Goal: Task Accomplishment & Management: Manage account settings

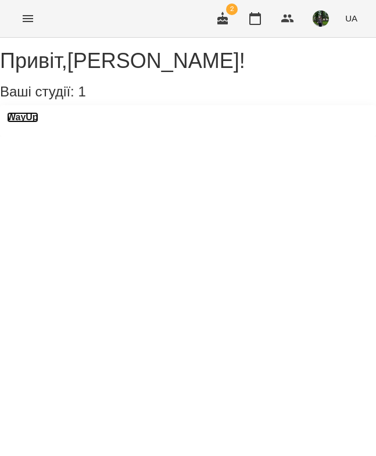
click at [37, 122] on h3 "WayUp" at bounding box center [22, 117] width 31 height 10
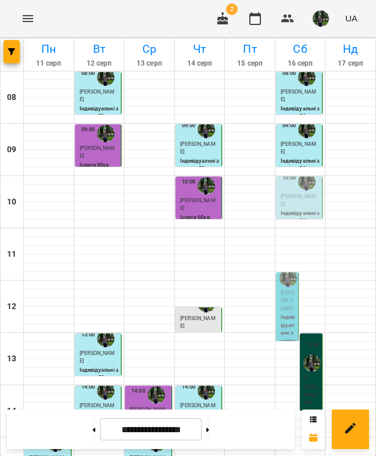
click at [299, 197] on span "[PERSON_NAME]" at bounding box center [297, 200] width 35 height 14
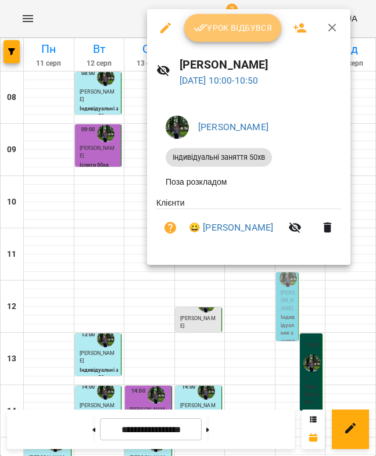
click at [262, 39] on button "Урок відбувся" at bounding box center [233, 28] width 98 height 28
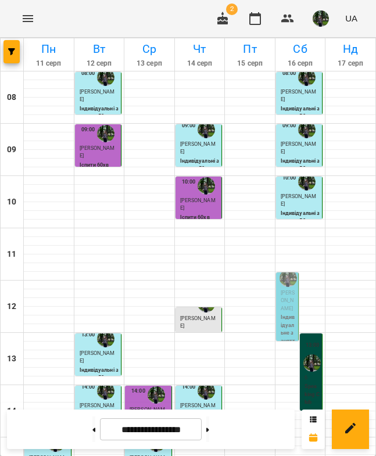
click at [284, 301] on span "[PERSON_NAME]" at bounding box center [287, 300] width 14 height 21
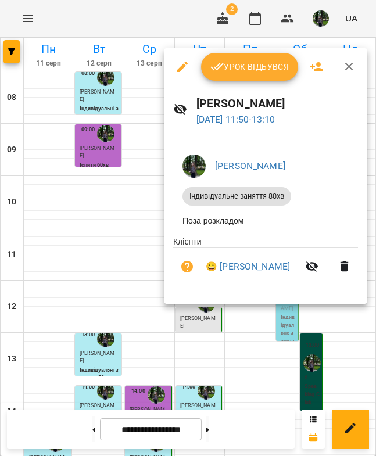
click at [259, 75] on button "Урок відбувся" at bounding box center [250, 67] width 98 height 28
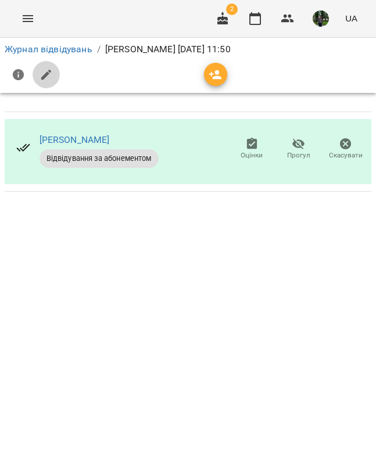
click at [43, 70] on icon "button" at bounding box center [46, 75] width 14 height 14
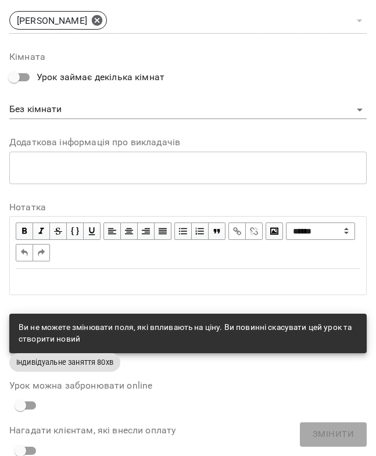
scroll to position [616, 0]
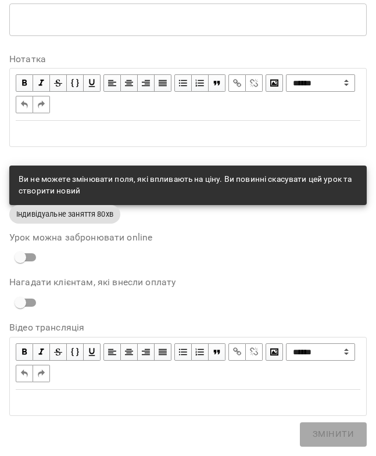
click at [167, 142] on div "Edit text" at bounding box center [187, 133] width 355 height 24
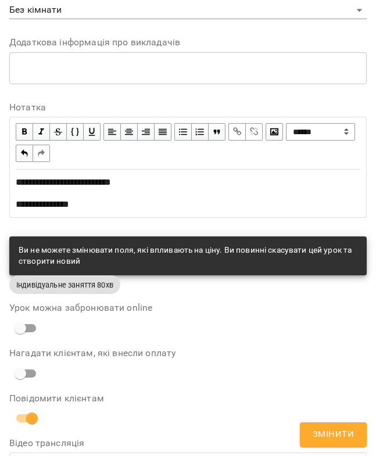
scroll to position [665, 0]
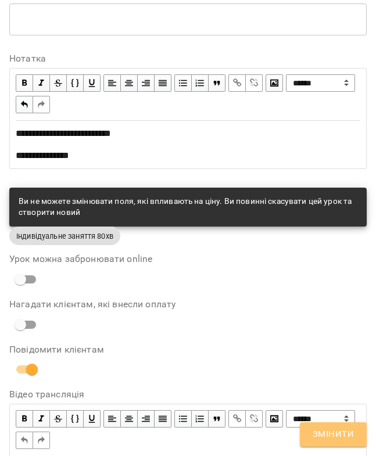
click at [335, 435] on span "Змінити" at bounding box center [332, 434] width 41 height 15
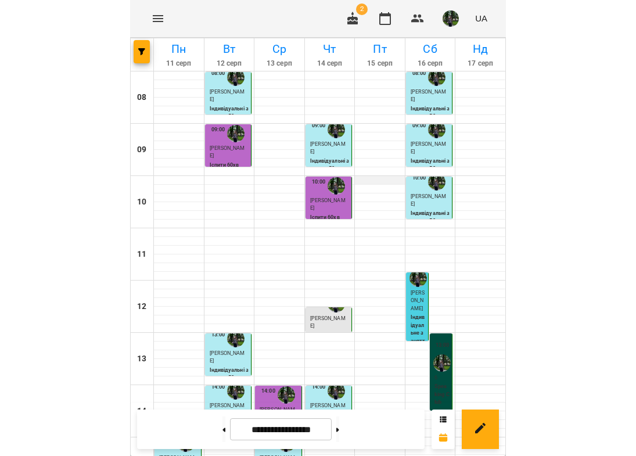
scroll to position [131, 0]
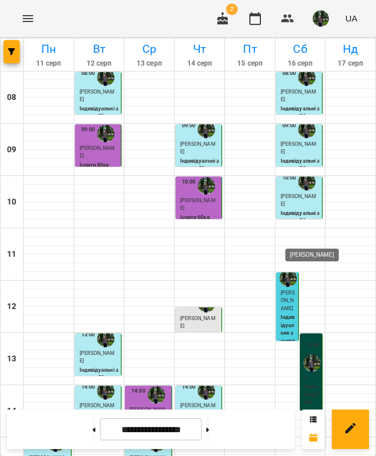
click at [317, 354] on img "Ангеліна Кривак" at bounding box center [311, 362] width 17 height 17
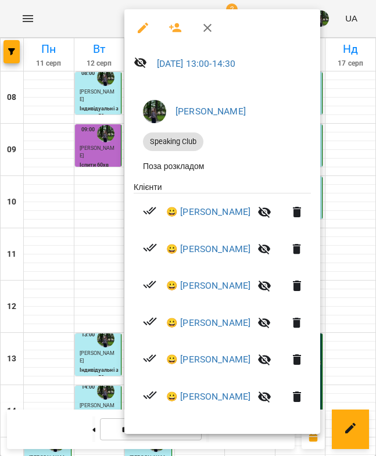
click at [100, 218] on div at bounding box center [188, 228] width 376 height 456
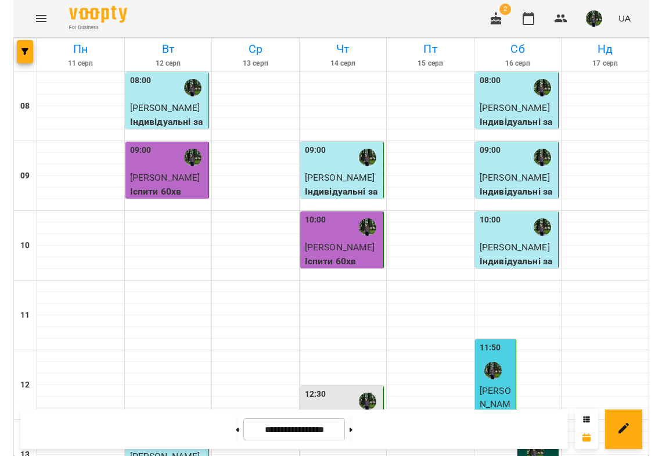
scroll to position [149, 0]
